Goal: Task Accomplishment & Management: Manage account settings

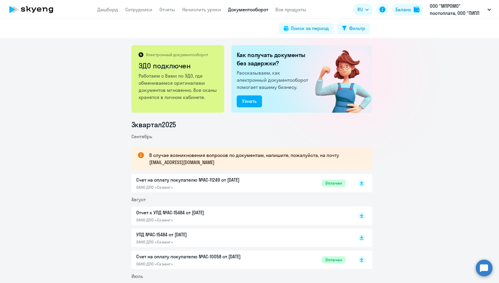
click at [136, 6] on app-menu-item-link "Сотрудники" at bounding box center [138, 9] width 27 height 7
click at [136, 10] on link "Сотрудники" at bounding box center [138, 10] width 27 height 6
select select "30"
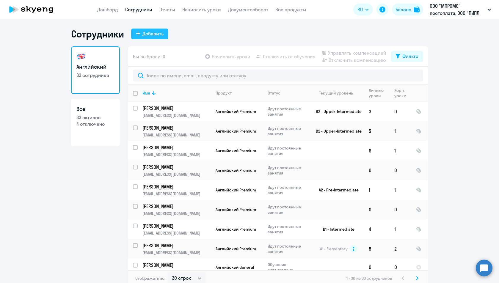
click at [144, 35] on div "Добавить" at bounding box center [152, 33] width 21 height 7
select select "english_adult_not_native_speaker"
select select "3"
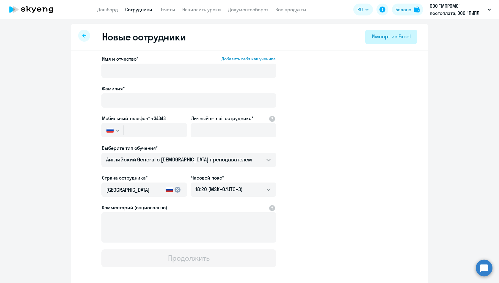
click at [386, 36] on div "Импорт из Excel" at bounding box center [391, 37] width 39 height 8
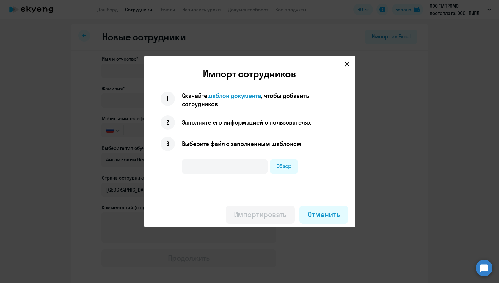
click at [350, 63] on svg-icon at bounding box center [347, 64] width 7 height 7
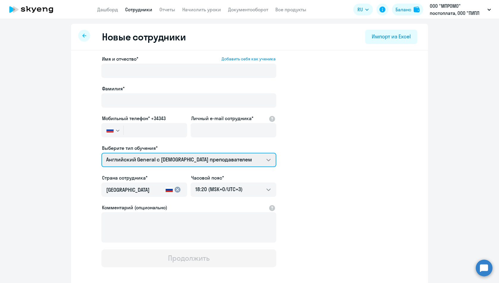
click at [232, 162] on select "Премиум [DEMOGRAPHIC_DATA] с русскоговорящим преподавателем Английский General …" at bounding box center [188, 160] width 175 height 14
select select "english_adult_not_native_speaker_premium"
click at [101, 153] on select "Премиум [DEMOGRAPHIC_DATA] с русскоговорящим преподавателем Английский General …" at bounding box center [188, 160] width 175 height 14
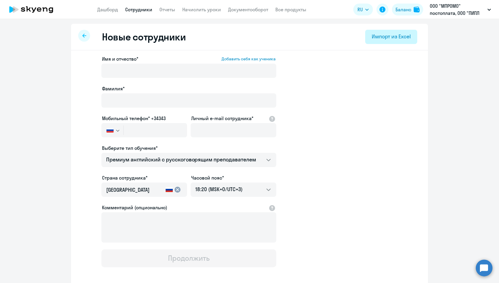
click at [386, 39] on div "Импорт из Excel" at bounding box center [391, 37] width 39 height 8
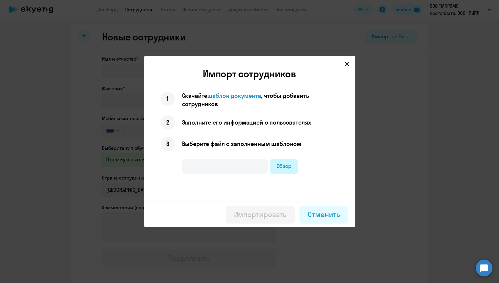
click at [293, 162] on label "Обзор" at bounding box center [284, 166] width 28 height 14
click at [0, 0] on input "Обзор" at bounding box center [0, 0] width 0 height 0
type input "[PERSON_NAME] [PERSON_NAME].xlsx"
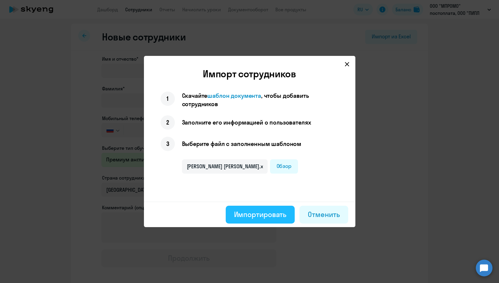
click at [259, 212] on div "Импортировать" at bounding box center [260, 215] width 53 height 10
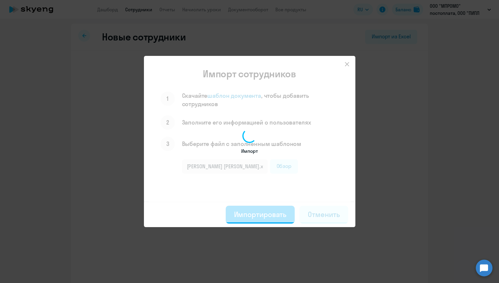
select select "english_adult_not_native_speaker"
select select "5"
select select "english_adult_not_native_speaker"
select select "3"
select select "english_adult_not_native_speaker"
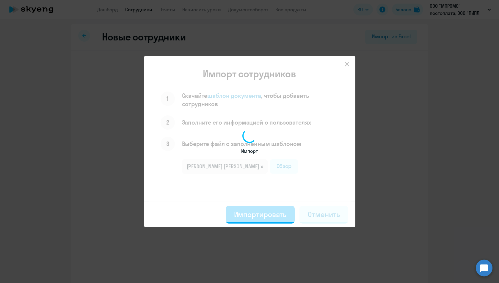
select select "3"
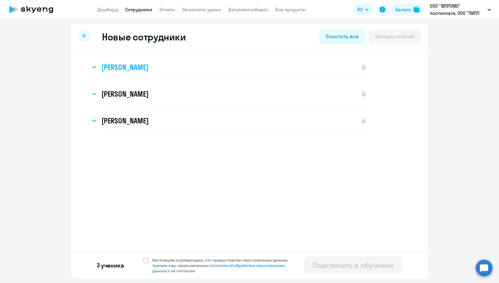
click at [94, 65] on svg-icon at bounding box center [94, 67] width 7 height 7
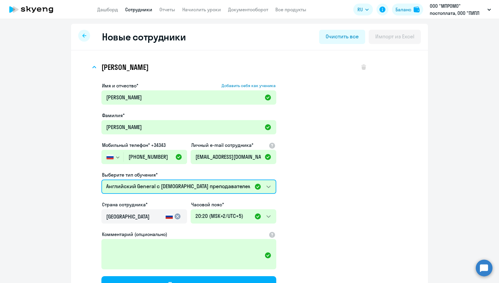
click at [214, 186] on select "Премиум [DEMOGRAPHIC_DATA] с русскоговорящим преподавателем Английский General …" at bounding box center [188, 187] width 175 height 14
select select "english_adult_not_native_speaker_premium"
click at [101, 180] on select "Премиум [DEMOGRAPHIC_DATA] с русскоговорящим преподавателем Английский General …" at bounding box center [188, 187] width 175 height 14
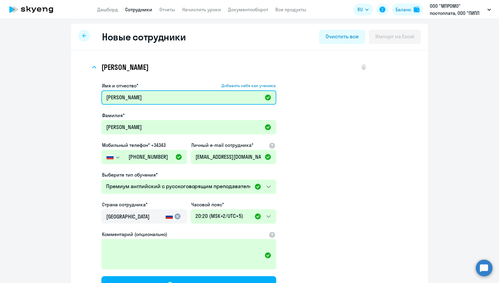
drag, startPoint x: 109, startPoint y: 98, endPoint x: 87, endPoint y: 98, distance: 21.7
click at [87, 98] on div "[PERSON_NAME] Имя и отчество* Добавить себя как ученика [PERSON_NAME] Дмитриевн…" at bounding box center [250, 180] width 338 height 251
type input "[PERSON_NAME]"
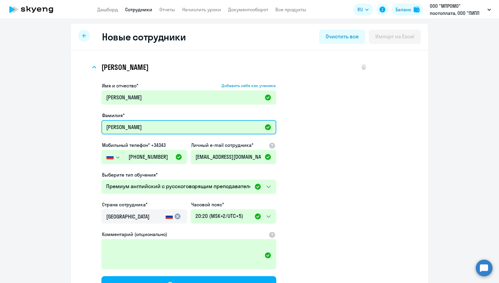
drag, startPoint x: 111, startPoint y: 126, endPoint x: 90, endPoint y: 126, distance: 20.8
click at [91, 126] on div "Имя и отчество* Добавить себя как ученика [PERSON_NAME]* [PERSON_NAME] телефон*…" at bounding box center [229, 193] width 277 height 227
type input "[PERSON_NAME]"
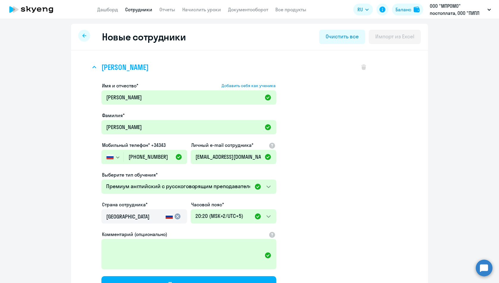
click at [94, 68] on icon at bounding box center [94, 67] width 4 height 2
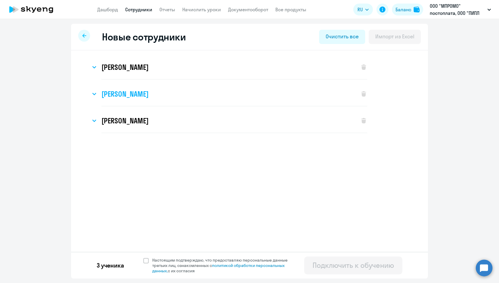
click at [94, 94] on icon at bounding box center [94, 94] width 3 height 2
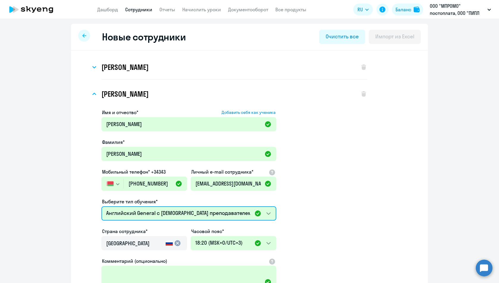
click at [267, 214] on select "Премиум [DEMOGRAPHIC_DATA] с русскоговорящим преподавателем Английский General …" at bounding box center [188, 213] width 175 height 14
select select "english_adult_not_native_speaker_premium"
click at [101, 206] on select "Премиум [DEMOGRAPHIC_DATA] с русскоговорящим преподавателем Английский General …" at bounding box center [188, 213] width 175 height 14
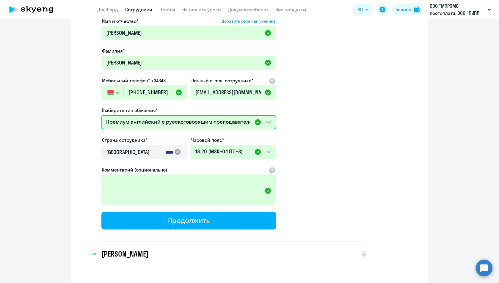
scroll to position [59, 0]
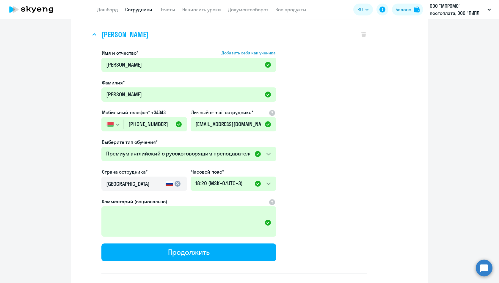
click at [93, 32] on svg-icon at bounding box center [94, 34] width 7 height 7
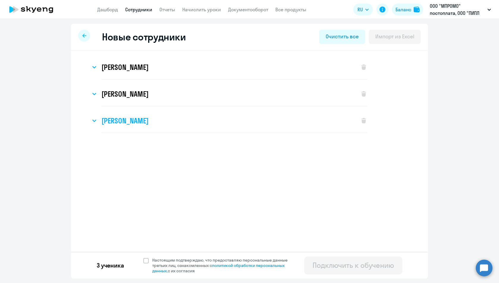
click at [96, 121] on icon at bounding box center [94, 121] width 4 height 2
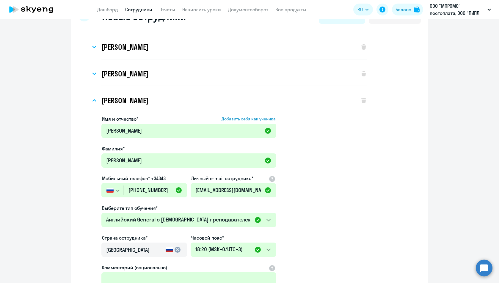
scroll to position [30, 0]
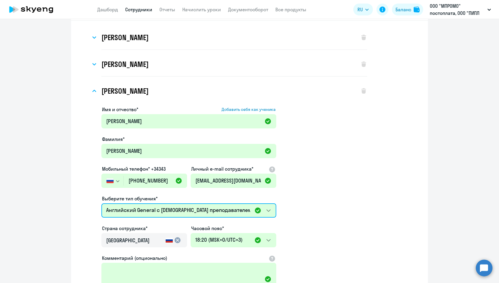
click at [268, 210] on select "Премиум [DEMOGRAPHIC_DATA] с русскоговорящим преподавателем Английский General …" at bounding box center [188, 210] width 175 height 14
select select "english_adult_not_native_speaker_premium"
click at [101, 203] on select "Премиум [DEMOGRAPHIC_DATA] с русскоговорящим преподавателем Английский General …" at bounding box center [188, 210] width 175 height 14
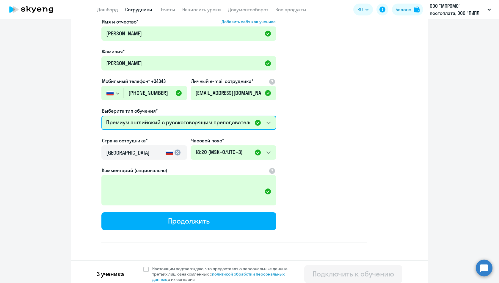
scroll to position [121, 0]
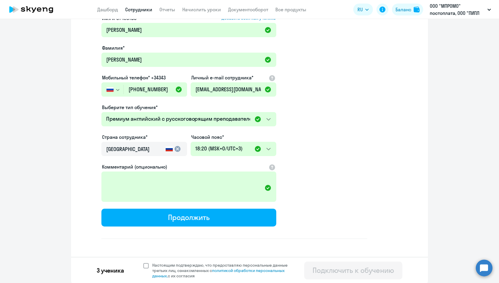
click at [145, 267] on span at bounding box center [145, 265] width 5 height 5
click at [143, 263] on input "Настоящим подтверждаю, что предоставляю персональные данные третьих лиц, ознако…" at bounding box center [143, 262] width 0 height 0
checkbox input "true"
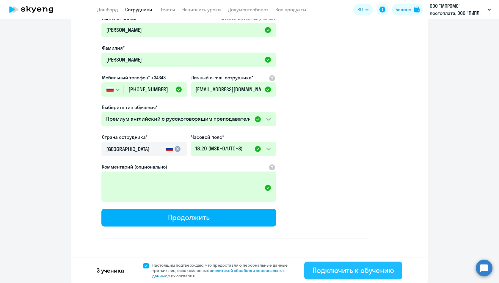
click at [337, 266] on div "Подключить к обучению" at bounding box center [354, 271] width 82 height 10
select select "english_adult_not_native_speaker"
select select "5"
select select "english_adult_not_native_speaker"
select select "3"
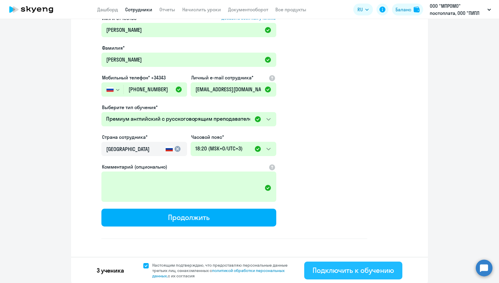
select select "english_adult_not_native_speaker"
select select "3"
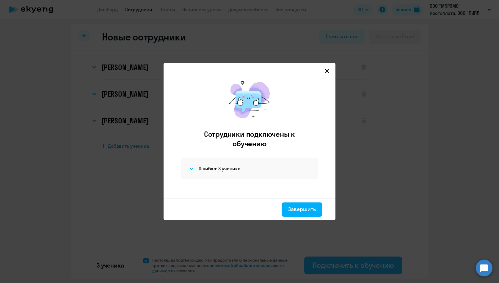
scroll to position [0, 0]
click at [203, 168] on h4 "Ошибка: 3 ученика" at bounding box center [220, 168] width 42 height 7
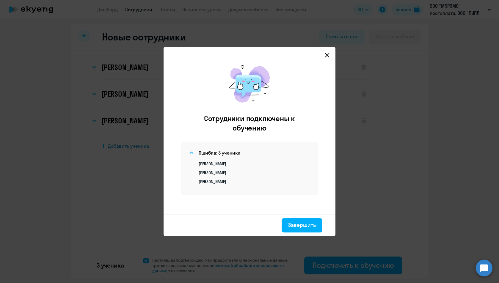
click at [246, 160] on div "[PERSON_NAME] [PERSON_NAME] [PERSON_NAME]" at bounding box center [249, 170] width 123 height 28
click at [300, 226] on div "Завершить" at bounding box center [302, 225] width 28 height 8
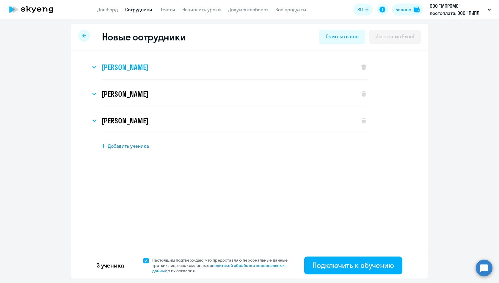
click at [93, 67] on icon at bounding box center [94, 67] width 3 height 2
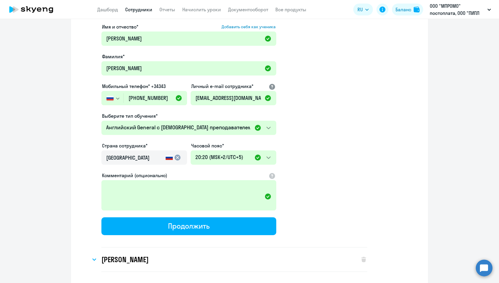
scroll to position [128, 0]
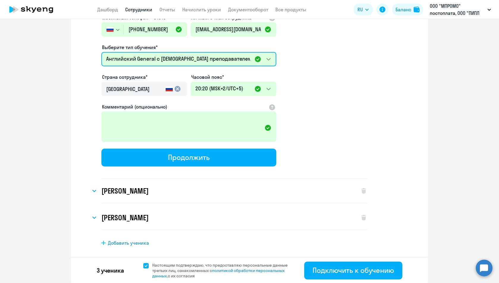
click at [268, 56] on select "Премиум [DEMOGRAPHIC_DATA] с русскоговорящим преподавателем Английский General …" at bounding box center [188, 59] width 175 height 14
select select "english_adult_not_native_speaker_premium"
click at [101, 52] on select "Премиум [DEMOGRAPHIC_DATA] с русскоговорящим преподавателем Английский General …" at bounding box center [188, 59] width 175 height 14
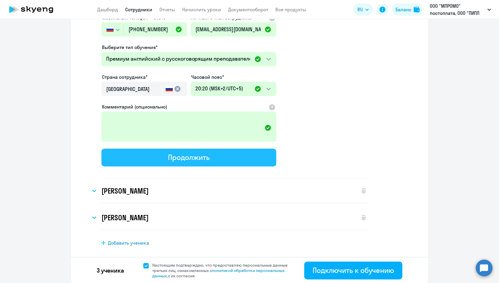
click at [183, 154] on div "Продолжить" at bounding box center [188, 158] width 41 height 10
select select "english_adult_not_native_speaker_premium"
select select "5"
select select "english_adult_not_native_speaker"
select select "3"
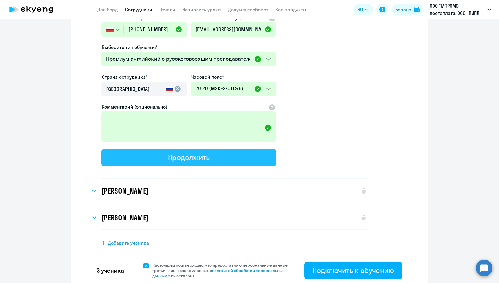
select select "english_adult_not_native_speaker"
select select "3"
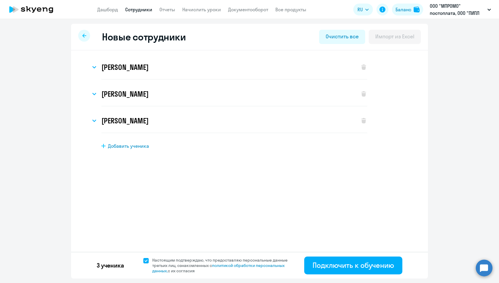
scroll to position [0, 0]
click at [99, 97] on div "[PERSON_NAME]" at bounding box center [222, 94] width 263 height 24
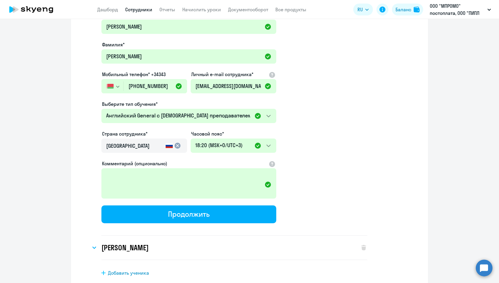
scroll to position [119, 0]
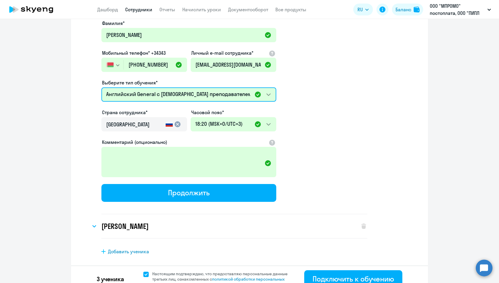
click at [166, 95] on select "Премиум [DEMOGRAPHIC_DATA] с русскоговорящим преподавателем Английский General …" at bounding box center [188, 94] width 175 height 14
select select "english_adult_not_native_speaker_premium"
click at [101, 87] on select "Премиум [DEMOGRAPHIC_DATA] с русскоговорящим преподавателем Английский General …" at bounding box center [188, 94] width 175 height 14
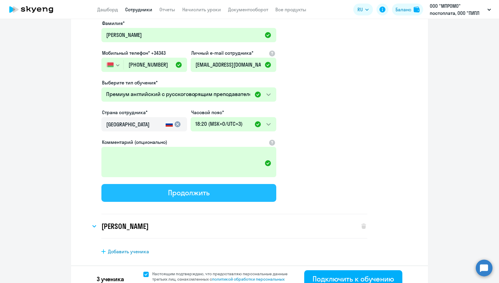
click at [152, 187] on button "Продолжить" at bounding box center [188, 193] width 175 height 18
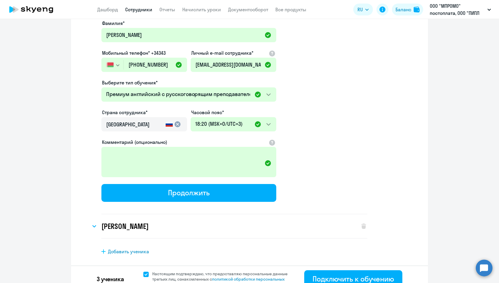
select select "english_adult_not_native_speaker_premium"
select select "5"
select select "english_adult_not_native_speaker_premium"
select select "3"
select select "english_adult_not_native_speaker"
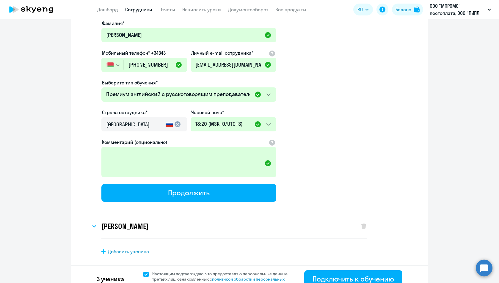
select select "3"
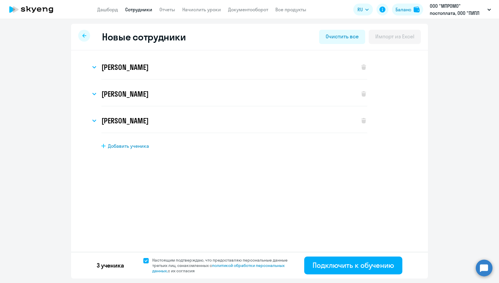
scroll to position [0, 0]
click at [98, 119] on div "[PERSON_NAME]" at bounding box center [222, 121] width 263 height 24
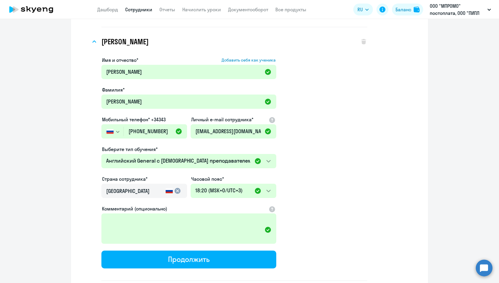
scroll to position [89, 0]
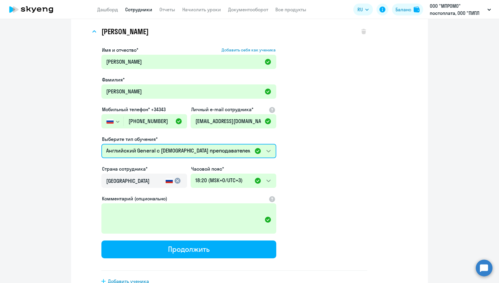
click at [159, 151] on select "Премиум [DEMOGRAPHIC_DATA] с русскоговорящим преподавателем Английский General …" at bounding box center [188, 151] width 175 height 14
select select "english_adult_not_native_speaker_premium"
click at [101, 144] on select "Премиум [DEMOGRAPHIC_DATA] с русскоговорящим преподавателем Английский General …" at bounding box center [188, 151] width 175 height 14
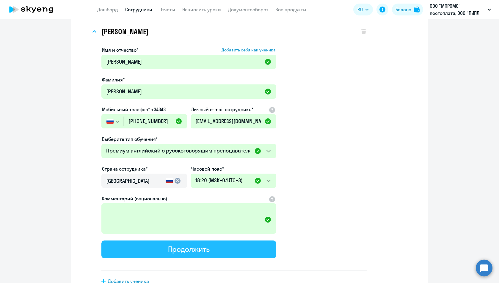
click at [178, 250] on div "Продолжить" at bounding box center [188, 250] width 41 height 10
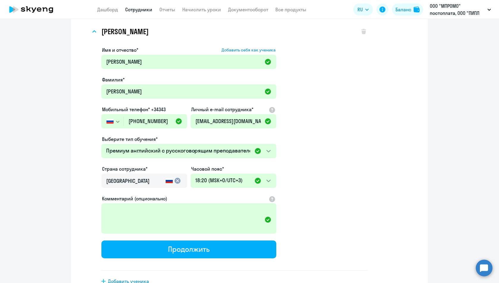
select select "english_adult_not_native_speaker_premium"
select select "5"
select select "english_adult_not_native_speaker_premium"
select select "3"
select select "english_adult_not_native_speaker_premium"
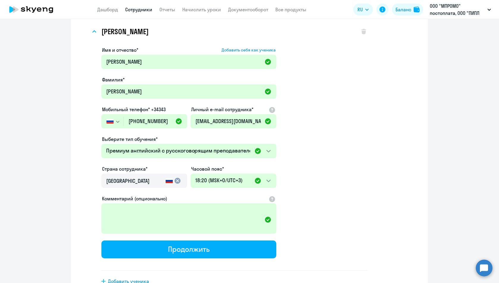
select select "3"
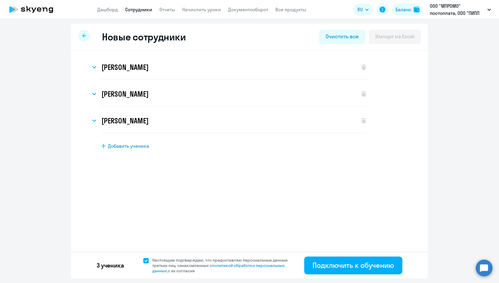
scroll to position [0, 0]
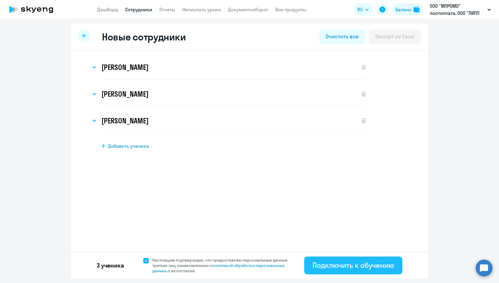
click at [350, 268] on div "Подключить к обучению" at bounding box center [354, 266] width 82 height 10
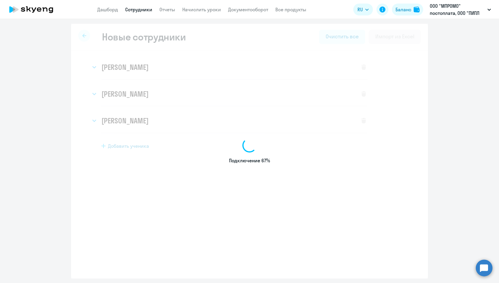
select select "english_adult_not_native_speaker"
select select "3"
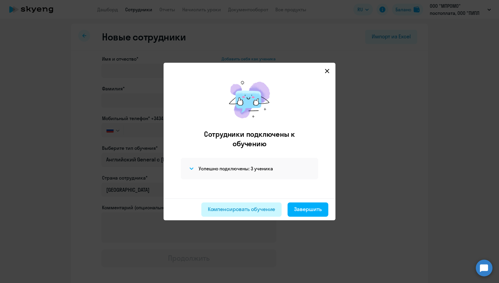
click at [246, 206] on div "Компенсировать обучение" at bounding box center [242, 210] width 68 height 8
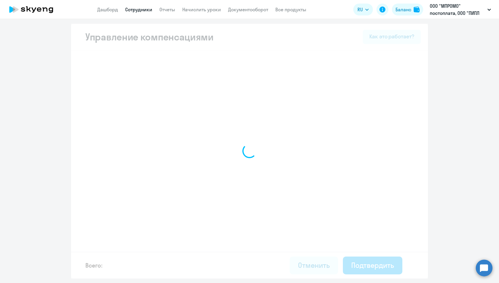
select select "MONTHLY"
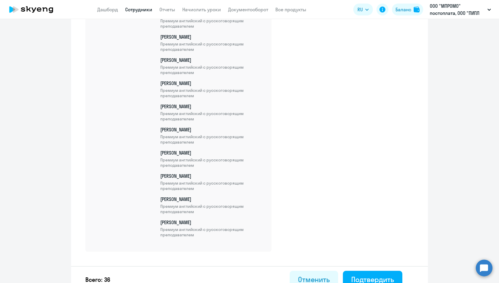
scroll to position [809, 0]
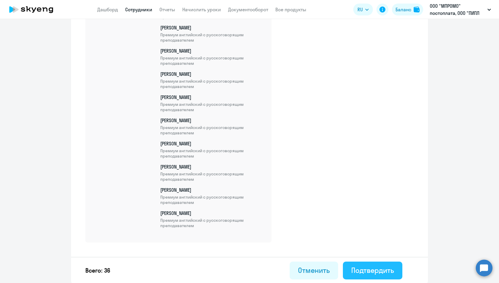
click at [372, 269] on div "Подтвердить" at bounding box center [372, 271] width 43 height 10
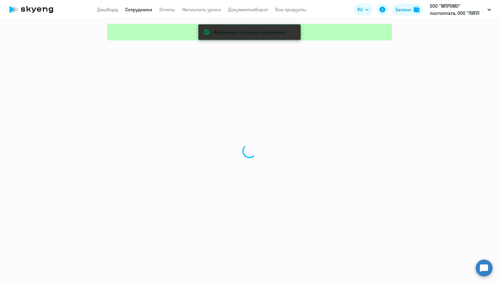
select select "30"
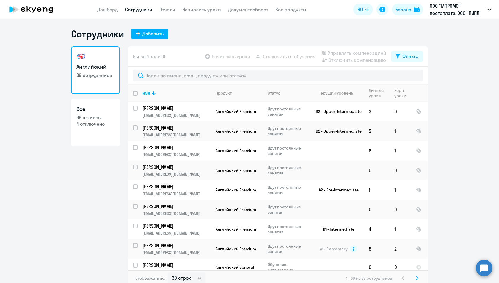
click at [104, 121] on p "4 отключено" at bounding box center [95, 124] width 38 height 7
select select "30"
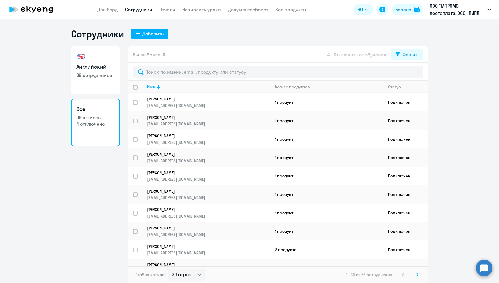
click at [90, 66] on h3 "Английский" at bounding box center [95, 67] width 38 height 8
select select "30"
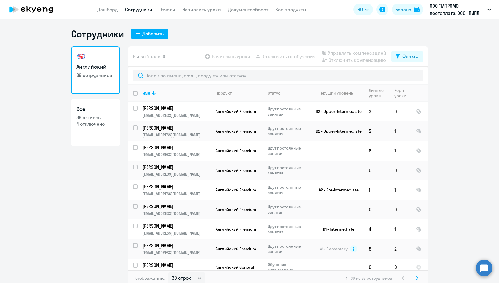
click at [343, 54] on app-table-action-button "Управлять компенсацией" at bounding box center [353, 52] width 66 height 7
drag, startPoint x: 372, startPoint y: 55, endPoint x: 246, endPoint y: 46, distance: 125.9
click at [371, 55] on app-table-action-button "Управлять компенсацией" at bounding box center [353, 52] width 66 height 7
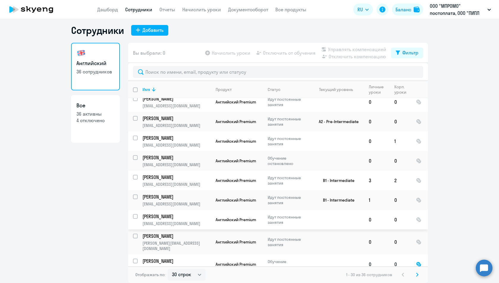
scroll to position [429, 0]
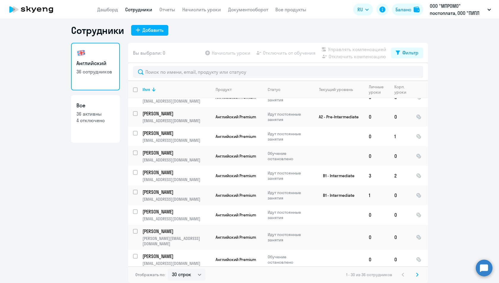
click at [414, 275] on svg-icon at bounding box center [417, 274] width 7 height 7
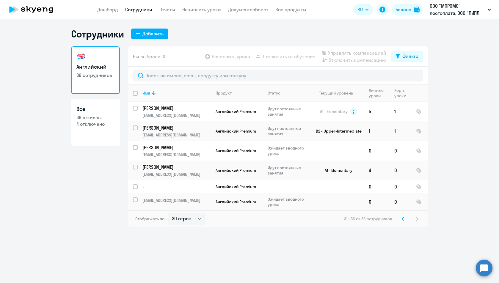
scroll to position [0, 0]
click at [174, 200] on p "[EMAIL_ADDRESS][DOMAIN_NAME]" at bounding box center [176, 200] width 68 height 5
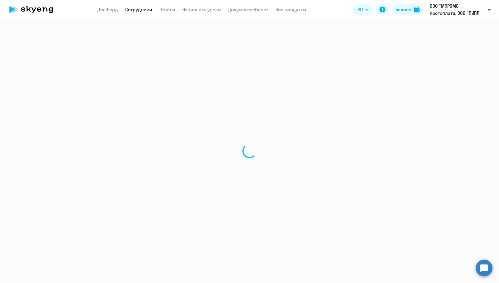
select select "english"
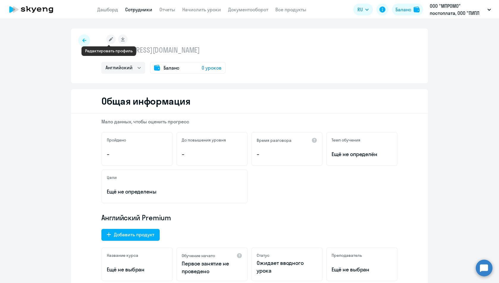
click at [109, 40] on rect at bounding box center [111, 40] width 10 height 10
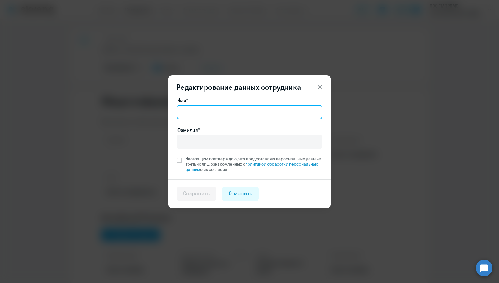
click at [237, 112] on input "Имя*" at bounding box center [250, 112] width 146 height 14
type input "[PERSON_NAME]"
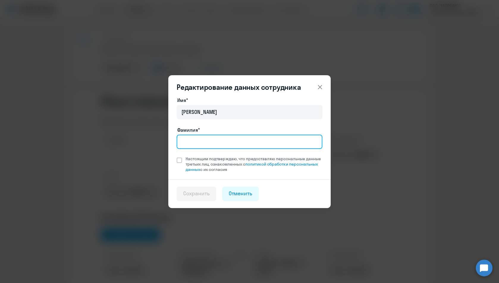
click at [215, 140] on input "Фамилия*" at bounding box center [250, 142] width 146 height 14
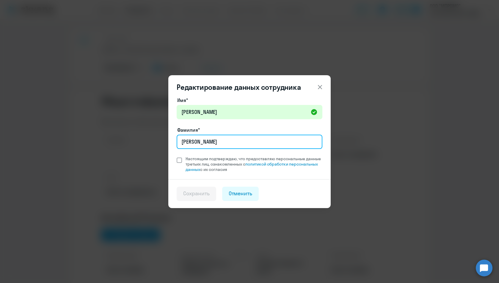
type input "[PERSON_NAME]"
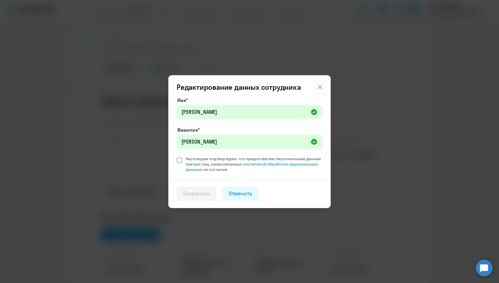
click at [178, 159] on span at bounding box center [179, 160] width 5 height 5
click at [177, 156] on input "Настоящим подтверждаю, что предоставляю персональные данные третьих лиц, ознако…" at bounding box center [176, 156] width 0 height 0
checkbox input "true"
click at [195, 196] on div "Сохранить" at bounding box center [196, 194] width 26 height 8
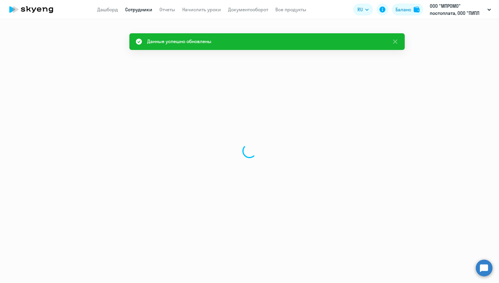
select select "english"
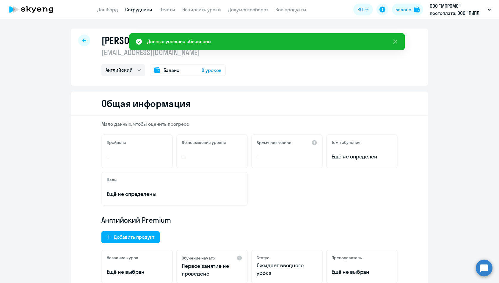
click at [82, 39] on icon at bounding box center [84, 40] width 4 height 4
select select "30"
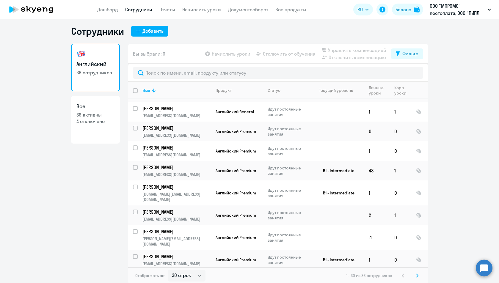
scroll to position [4, 0]
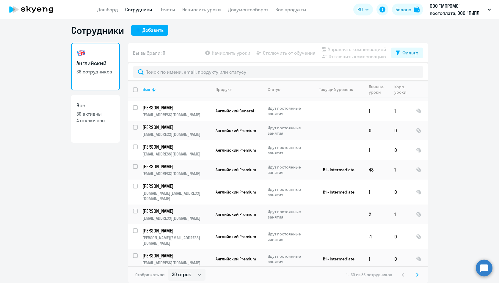
click at [399, 276] on div "1 - 30 из 36 сотрудников" at bounding box center [383, 274] width 75 height 7
click at [403, 273] on div "1 - 30 из 36 сотрудников" at bounding box center [383, 274] width 75 height 7
click at [401, 275] on div "1 - 30 из 36 сотрудников" at bounding box center [383, 274] width 75 height 7
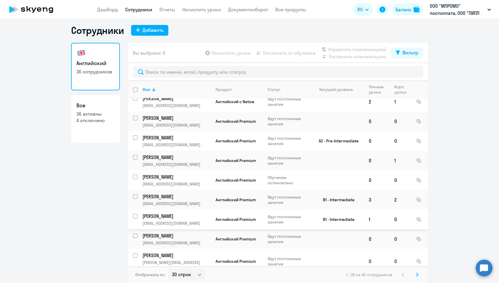
scroll to position [429, 0]
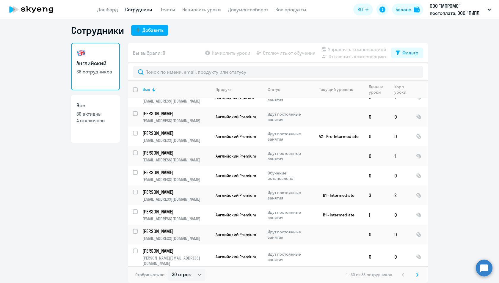
click at [400, 275] on div "1 - 30 из 36 сотрудников" at bounding box center [383, 274] width 75 height 7
click at [399, 274] on div "1 - 30 из 36 сотрудников" at bounding box center [383, 274] width 75 height 7
click at [416, 274] on icon at bounding box center [417, 274] width 2 height 3
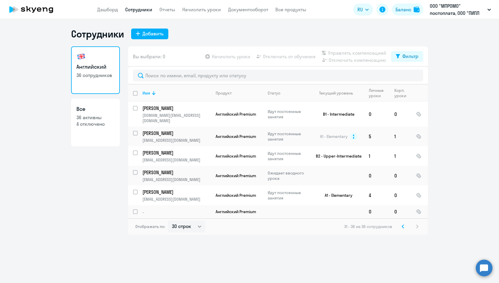
scroll to position [0, 0]
click at [194, 210] on p "-" at bounding box center [176, 212] width 68 height 5
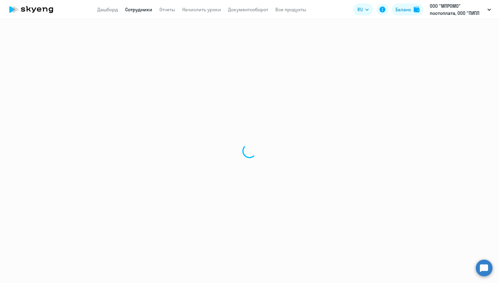
select select "english"
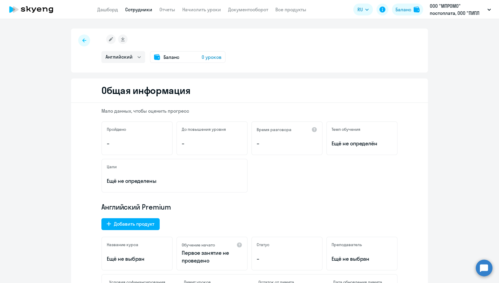
click at [108, 39] on rect at bounding box center [111, 40] width 10 height 10
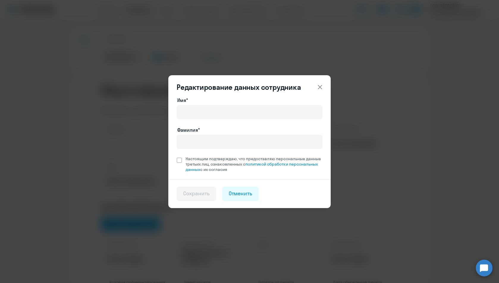
click at [322, 85] on icon at bounding box center [320, 87] width 4 height 4
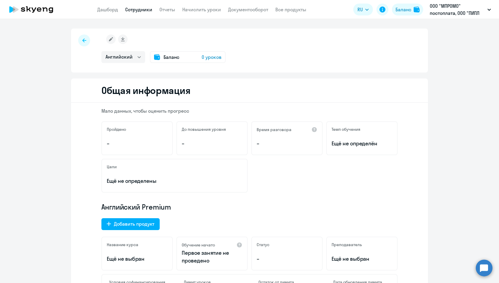
click at [86, 41] on div at bounding box center [84, 41] width 12 height 12
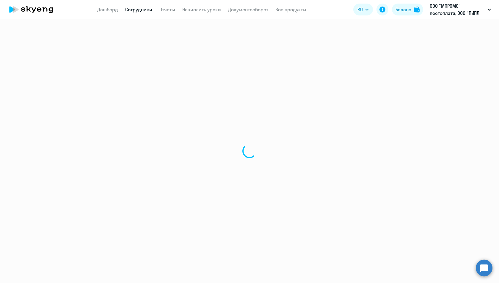
select select "30"
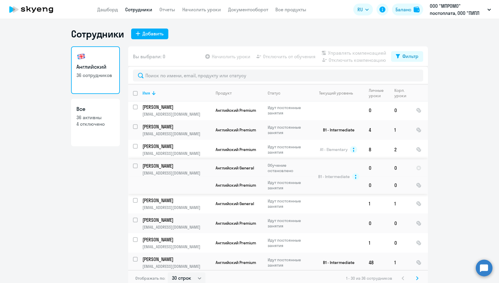
scroll to position [208, 0]
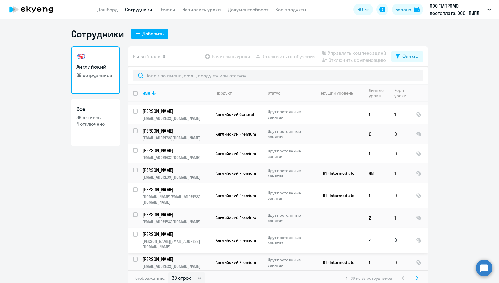
click at [186, 235] on td "Наталья [EMAIL_ADDRESS][DOMAIN_NAME]" at bounding box center [174, 240] width 73 height 25
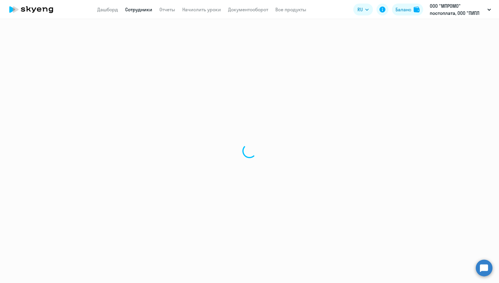
select select "english"
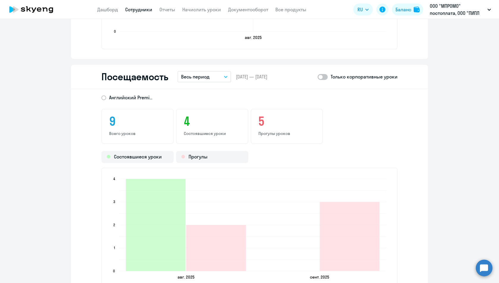
scroll to position [684, 0]
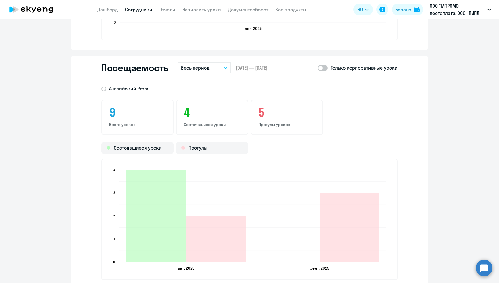
click at [259, 121] on div "5 Прогулы уроков" at bounding box center [287, 117] width 72 height 35
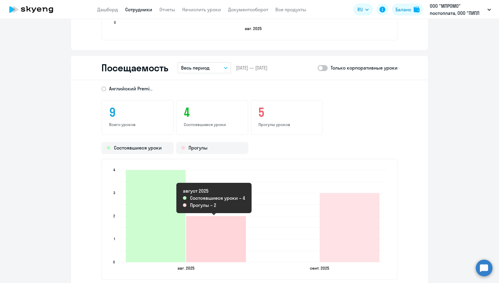
click at [206, 258] on icon "2025-08-11T21:00:00.000Z Прогулы 2" at bounding box center [216, 239] width 60 height 46
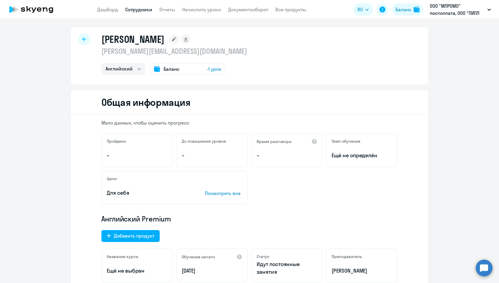
scroll to position [0, 0]
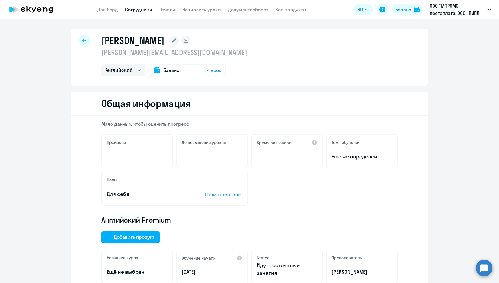
drag, startPoint x: 167, startPoint y: 54, endPoint x: 96, endPoint y: 55, distance: 71.4
click at [96, 55] on div "Наталья [EMAIL_ADDRESS][DOMAIN_NAME] Английский Баланс -1 урок" at bounding box center [249, 57] width 357 height 57
copy p "[PERSON_NAME][EMAIL_ADDRESS][DOMAIN_NAME]"
click at [82, 40] on icon at bounding box center [84, 40] width 4 height 4
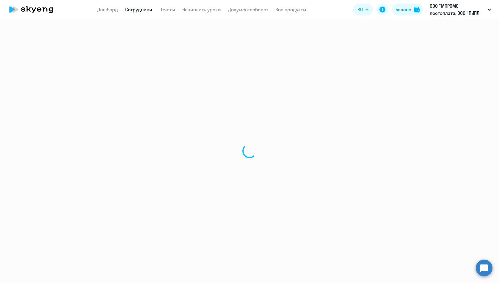
select select "30"
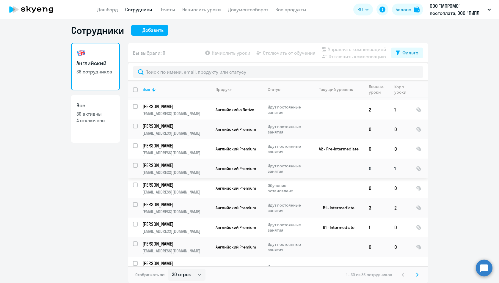
scroll to position [429, 0]
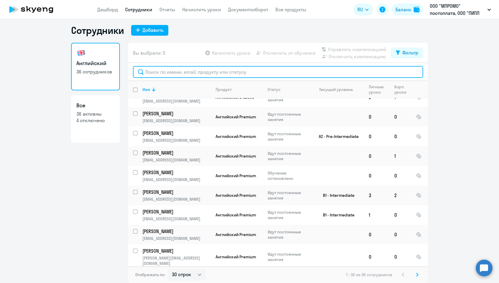
click at [179, 73] on input "text" at bounding box center [278, 72] width 290 height 12
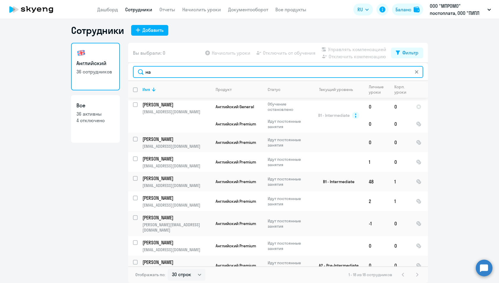
scroll to position [149, 0]
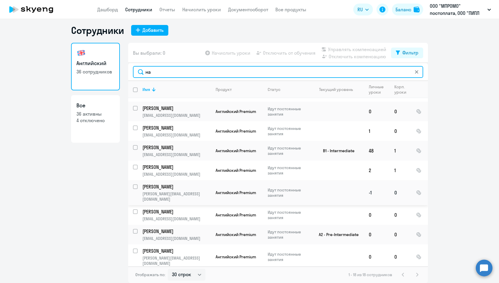
type input "на"
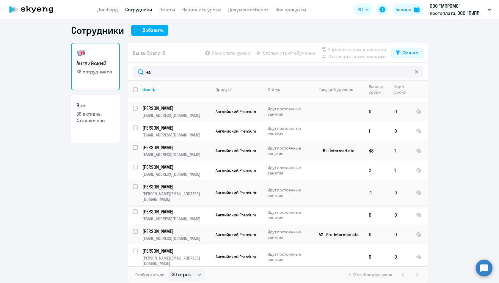
click at [167, 186] on p "[PERSON_NAME]" at bounding box center [175, 187] width 67 height 7
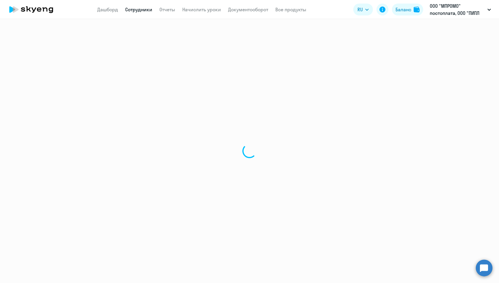
select select "english"
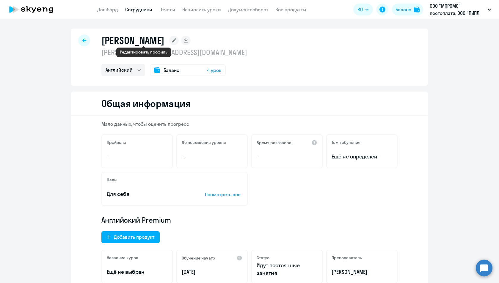
click at [169, 40] on rect at bounding box center [174, 41] width 10 height 10
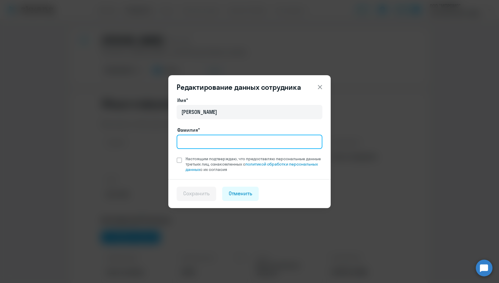
click at [220, 141] on input "Фамилия*" at bounding box center [250, 142] width 146 height 14
type input "[PERSON_NAME]"
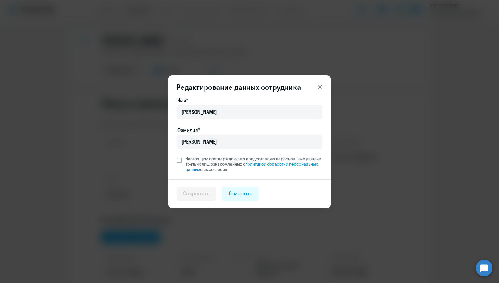
click at [178, 162] on span at bounding box center [179, 160] width 5 height 5
click at [177, 156] on input "Настоящим подтверждаю, что предоставляю персональные данные третьих лиц, ознако…" at bounding box center [176, 156] width 0 height 0
checkbox input "true"
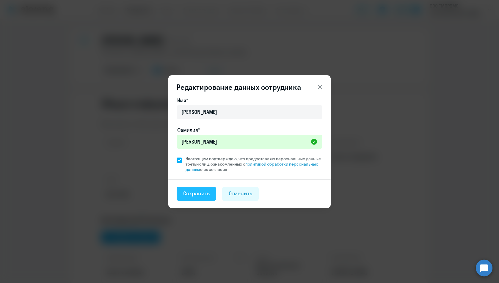
click at [207, 195] on div "Сохранить" at bounding box center [196, 194] width 26 height 8
select select "english"
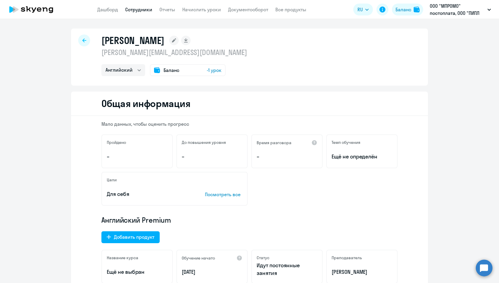
click at [82, 40] on icon at bounding box center [84, 40] width 4 height 4
select select "30"
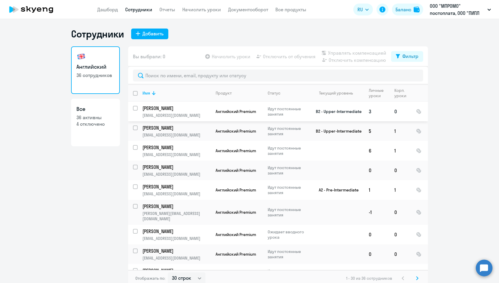
scroll to position [119, 0]
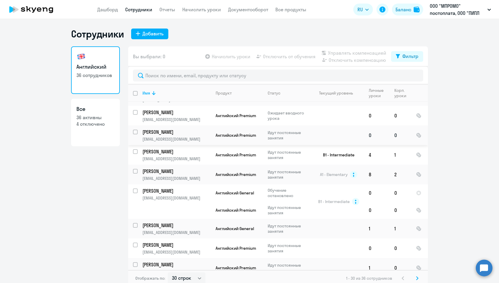
click at [133, 130] on input "select row 38540348" at bounding box center [139, 136] width 12 height 12
checkbox input "true"
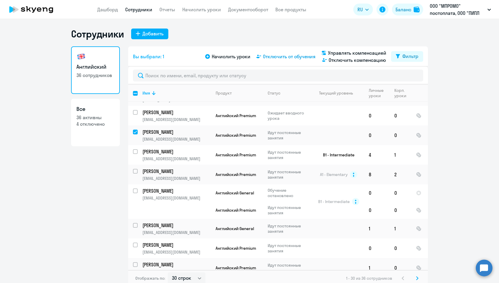
click at [286, 56] on span "Отключить от обучения" at bounding box center [289, 56] width 53 height 7
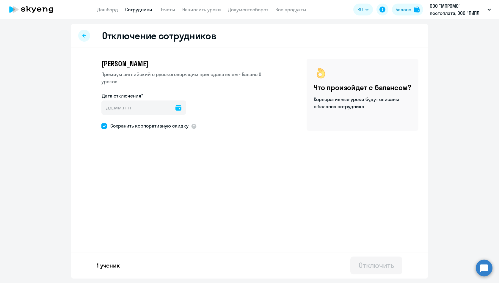
click at [105, 126] on span at bounding box center [103, 125] width 5 height 5
click at [101, 126] on input "Сохранить корпоративную скидку" at bounding box center [101, 126] width 0 height 0
checkbox input "false"
click at [176, 107] on icon at bounding box center [179, 108] width 6 height 6
click at [121, 214] on span "30" at bounding box center [121, 211] width 11 height 11
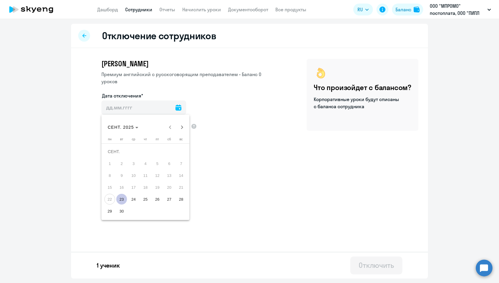
type input "[DATE]"
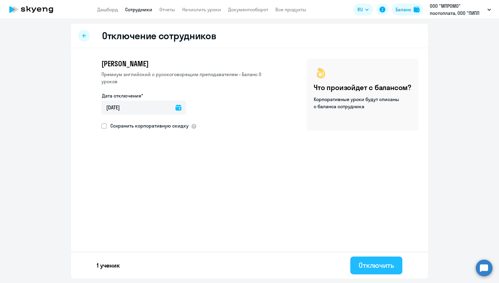
click at [388, 262] on div "Отключить" at bounding box center [376, 266] width 35 height 10
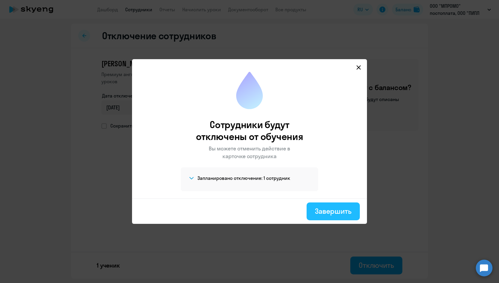
click at [328, 215] on div "Завершить" at bounding box center [333, 211] width 37 height 10
select select "30"
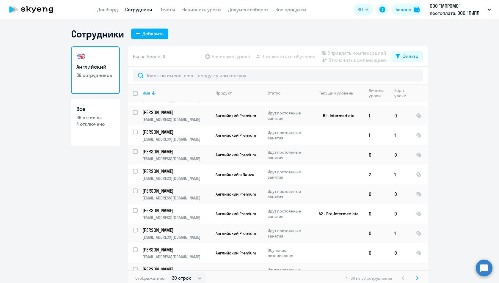
scroll to position [340, 0]
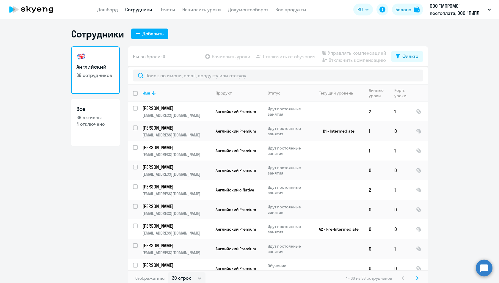
click at [110, 13] on app-header "Дашборд Сотрудники Отчеты Начислить уроки Документооборот Все продукты Дашборд …" at bounding box center [249, 9] width 499 height 19
click at [110, 9] on link "Дашборд" at bounding box center [107, 10] width 21 height 6
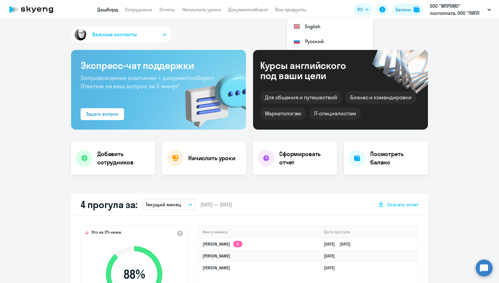
select select "30"
